Goal: Register for event/course

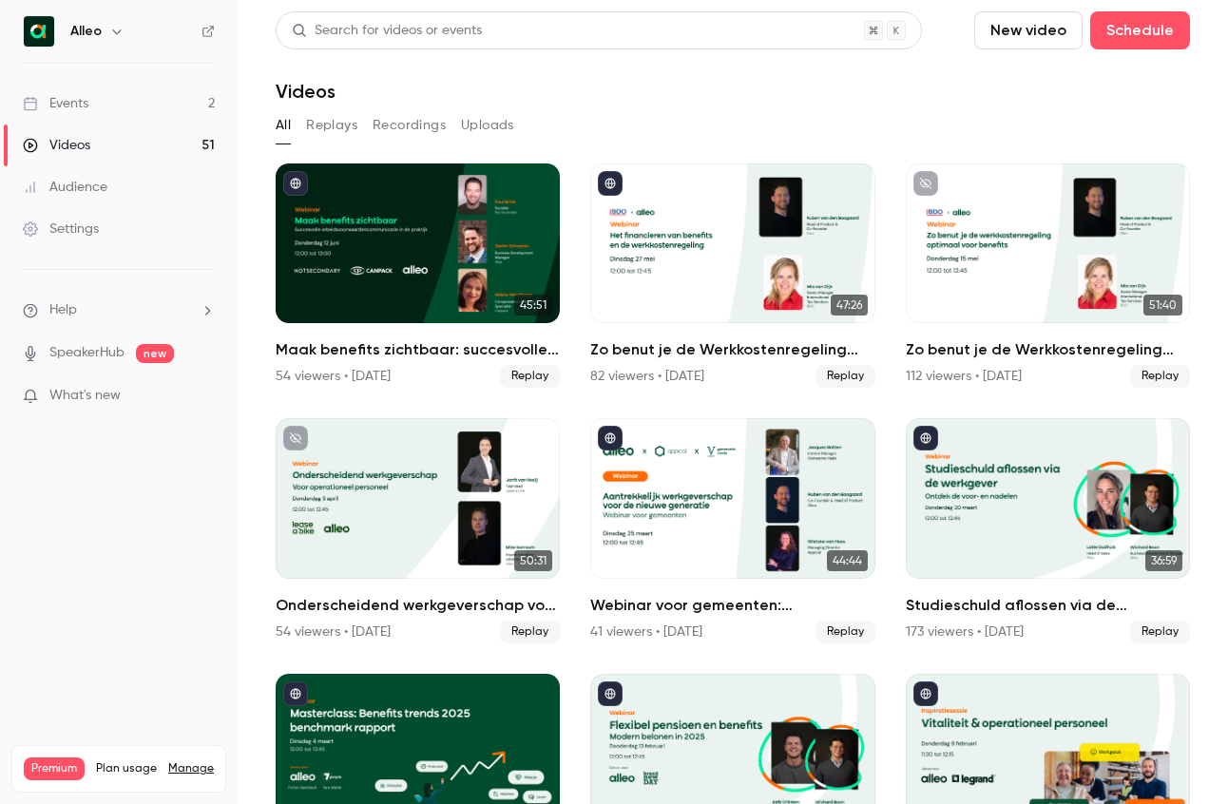
click at [98, 104] on link "Events 2" at bounding box center [119, 104] width 238 height 42
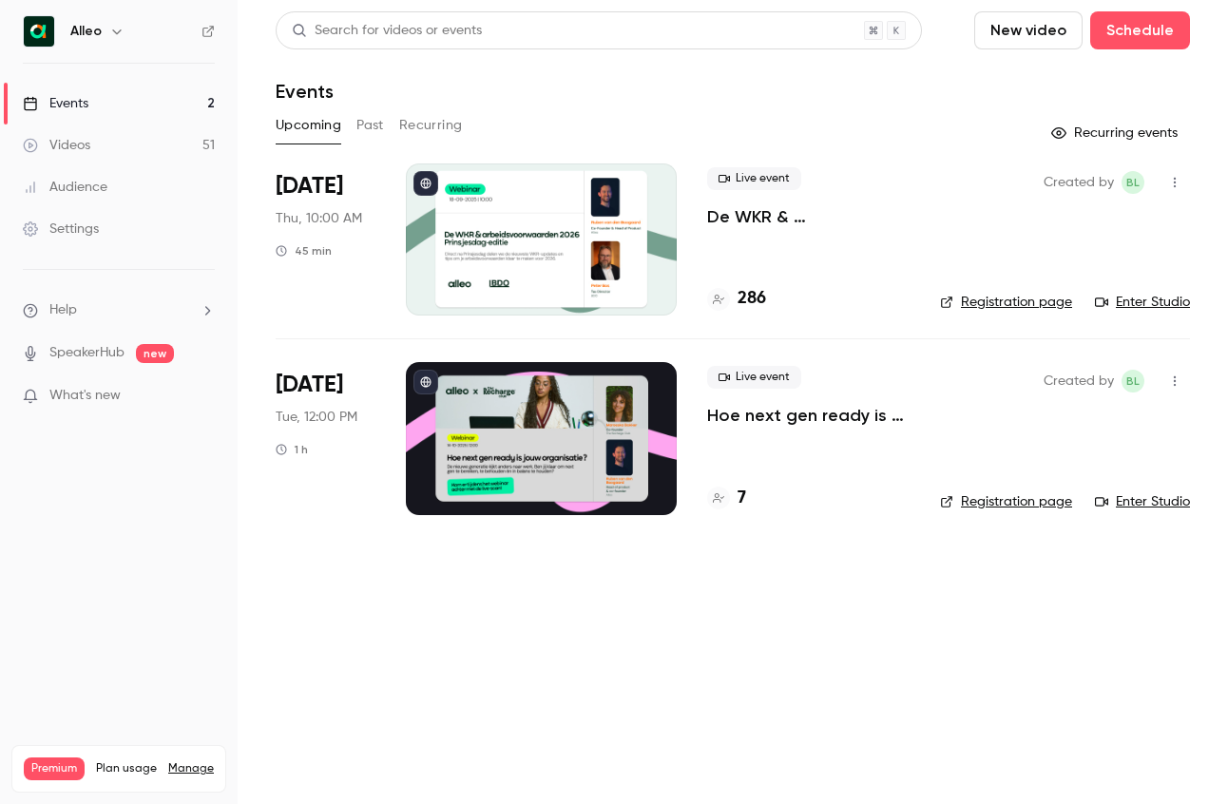
click at [757, 211] on p "De WKR & arbeidsvoorwaarden 2026 - [DATE] editie" at bounding box center [808, 216] width 202 height 23
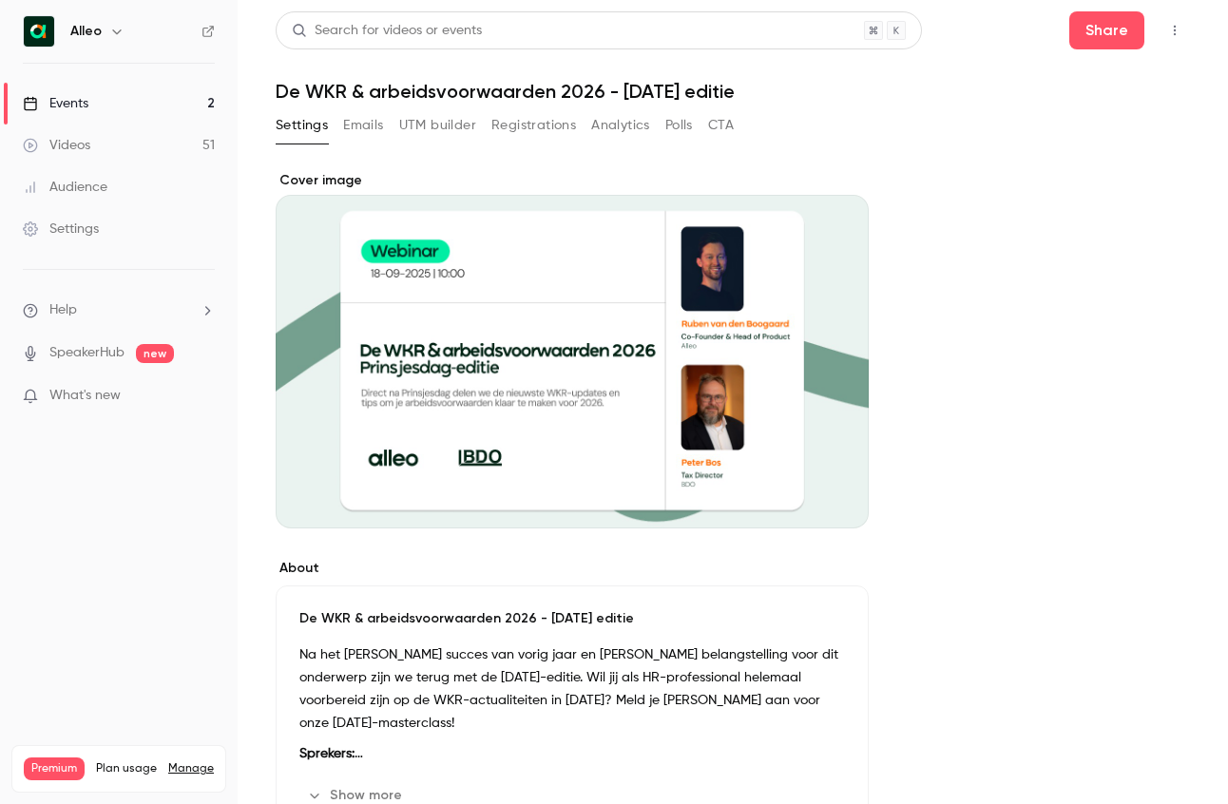
click at [552, 134] on button "Registrations" at bounding box center [533, 125] width 85 height 30
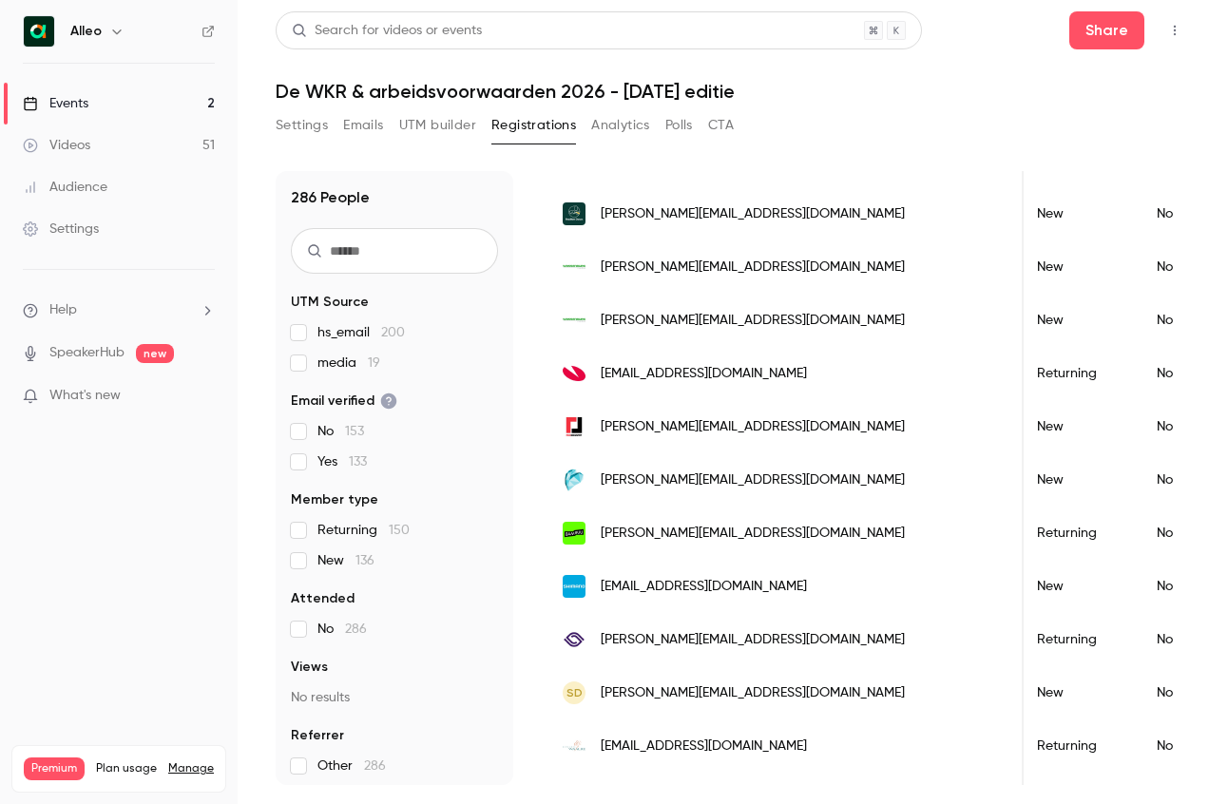
scroll to position [805, 0]
